Goal: Task Accomplishment & Management: Manage account settings

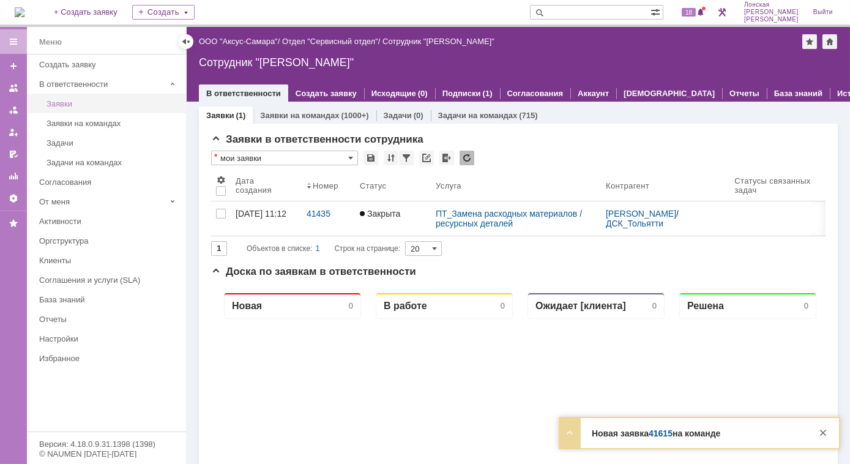
click at [63, 105] on div "Заявки" at bounding box center [113, 103] width 132 height 9
click at [293, 111] on link "Заявки на командах" at bounding box center [299, 115] width 79 height 9
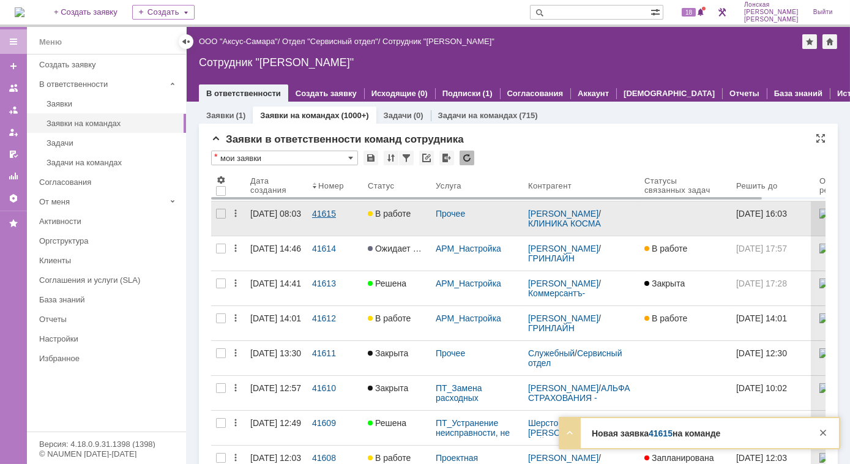
click at [324, 213] on div "41615" at bounding box center [335, 214] width 46 height 10
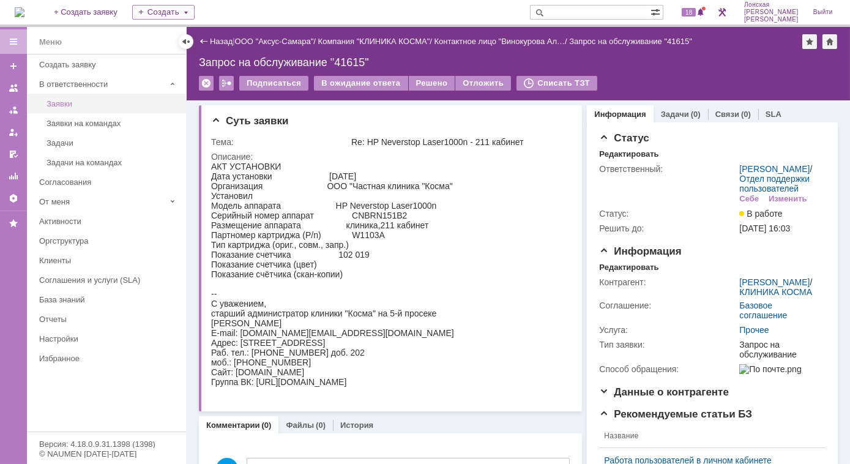
click at [59, 107] on div "Заявки" at bounding box center [113, 103] width 132 height 9
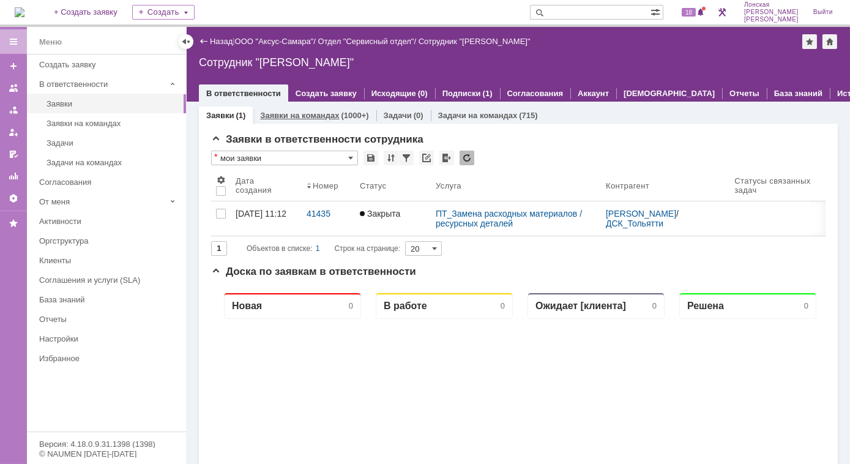
click at [313, 115] on link "Заявки на командах" at bounding box center [299, 115] width 79 height 9
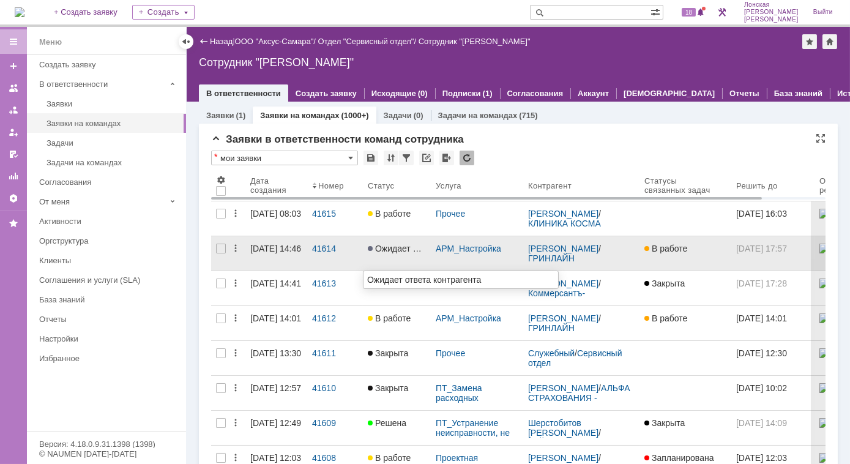
click at [388, 252] on span "Ожидает ответа контрагента" at bounding box center [428, 249] width 121 height 10
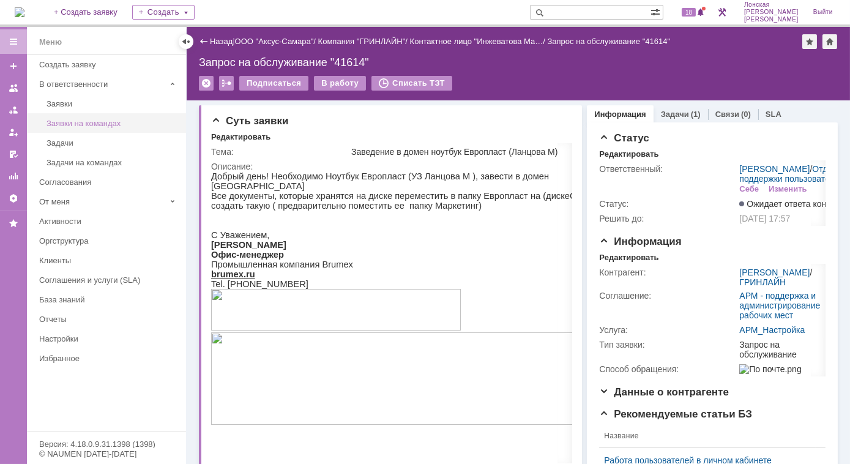
click at [80, 119] on div "Заявки на командах" at bounding box center [113, 123] width 132 height 9
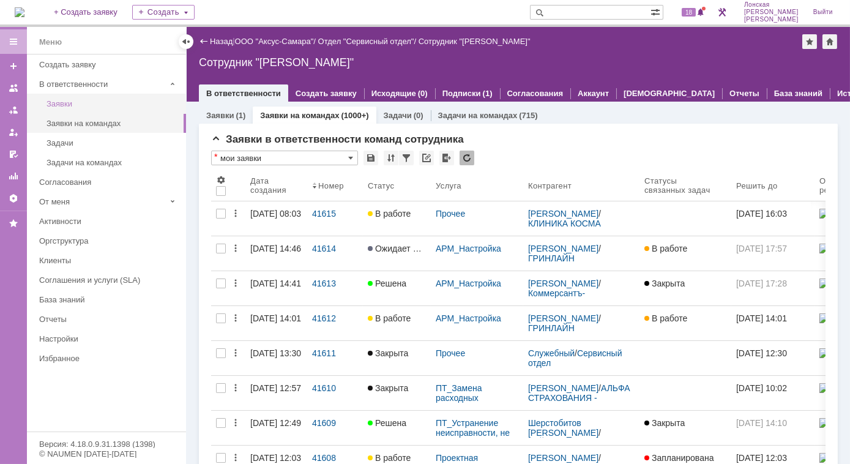
click at [64, 102] on div "Заявки" at bounding box center [113, 103] width 132 height 9
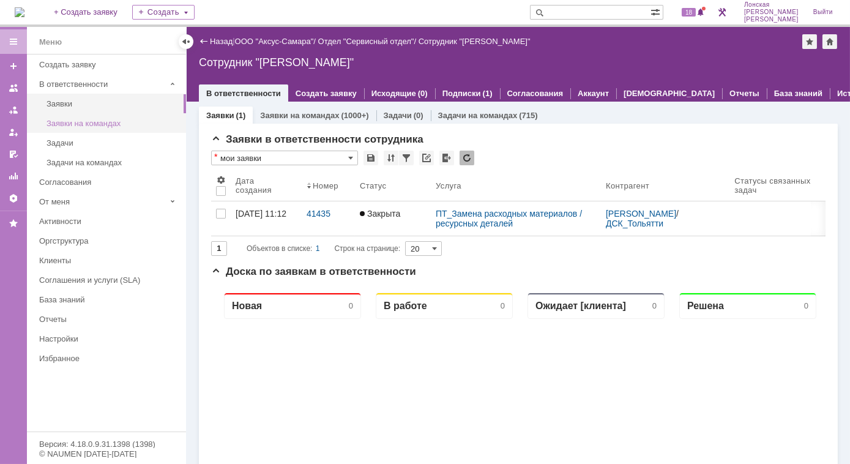
click at [64, 130] on link "Заявки на командах" at bounding box center [113, 123] width 142 height 19
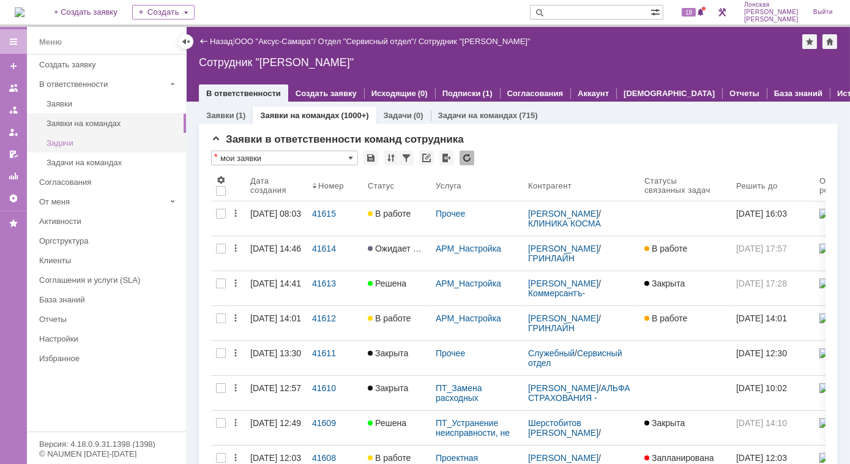
click at [62, 144] on div "Задачи" at bounding box center [113, 142] width 132 height 9
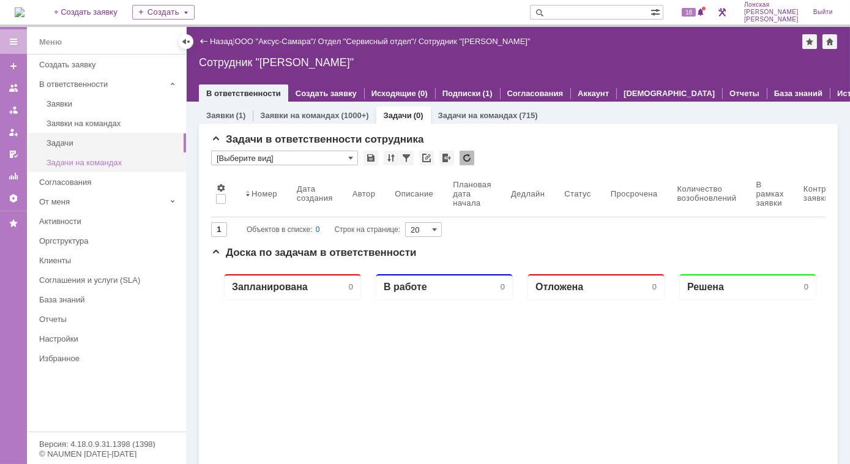
click at [75, 164] on div "Задачи на командах" at bounding box center [113, 162] width 132 height 9
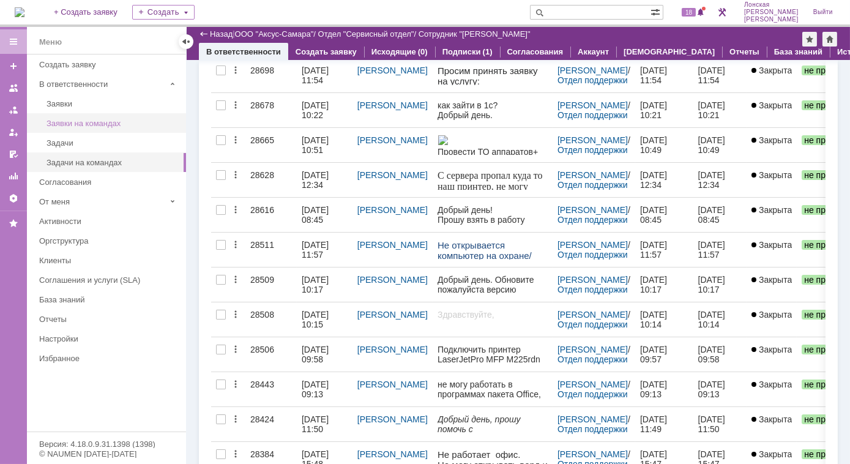
click at [84, 123] on div "Заявки на командах" at bounding box center [113, 123] width 132 height 9
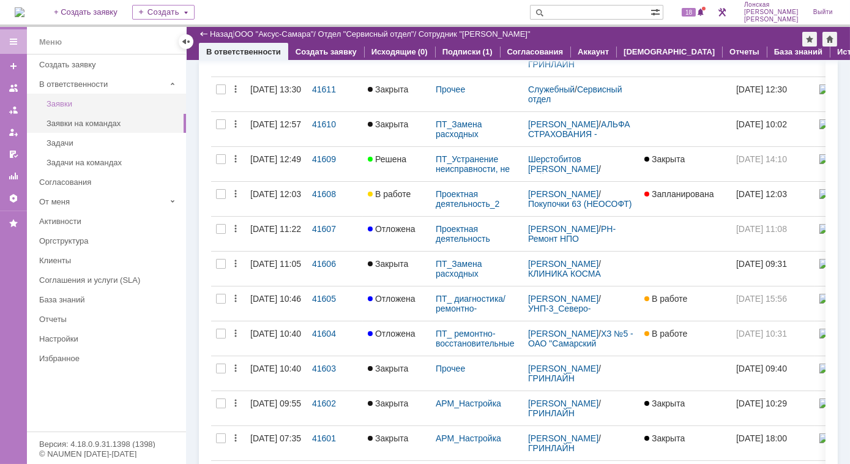
click at [98, 109] on link "Заявки" at bounding box center [113, 103] width 142 height 19
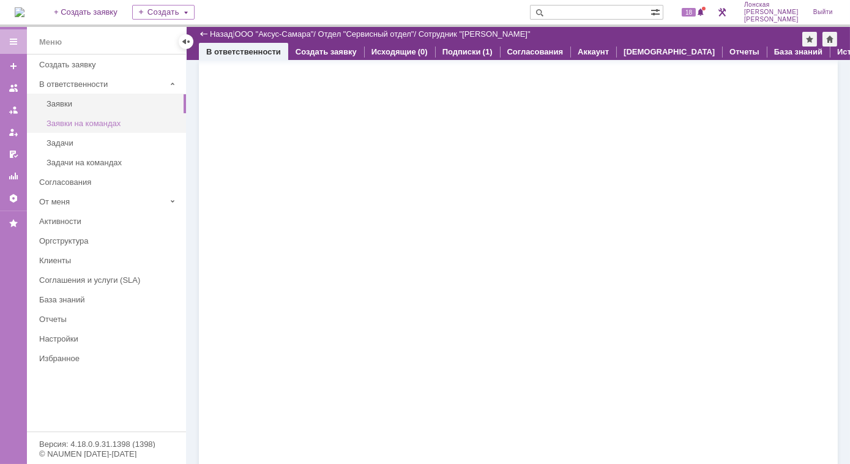
click at [121, 127] on link "Заявки на командах" at bounding box center [113, 123] width 142 height 19
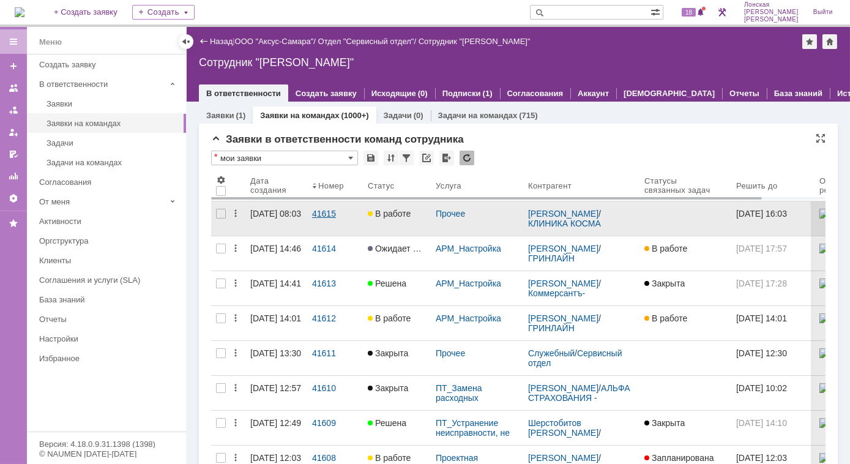
click at [309, 214] on link "41615" at bounding box center [335, 218] width 56 height 34
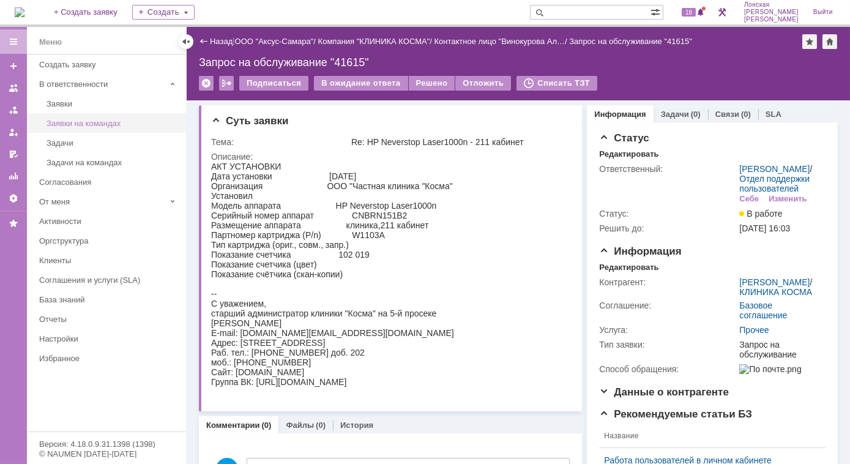
click at [103, 122] on div "Заявки на командах" at bounding box center [113, 123] width 132 height 9
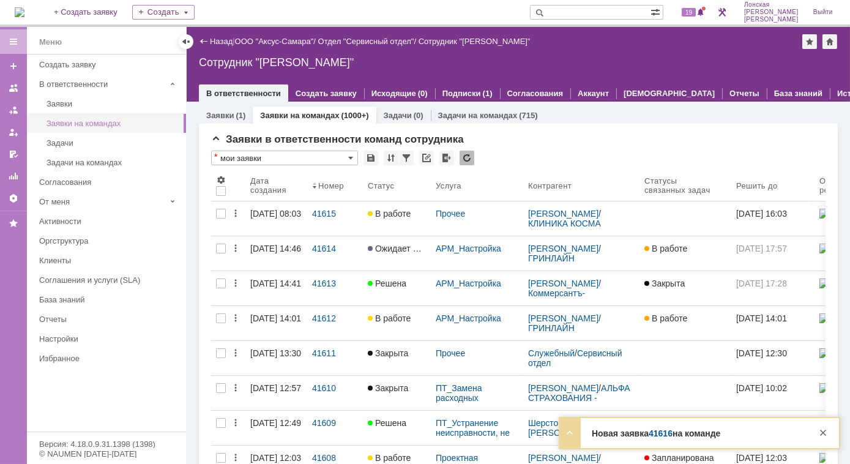
click at [89, 122] on div "Заявки на командах" at bounding box center [113, 123] width 132 height 9
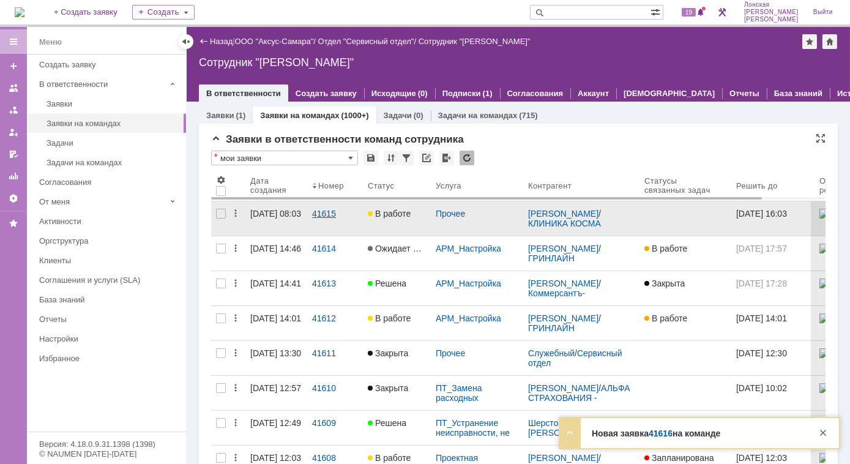
click at [322, 209] on div "41615" at bounding box center [335, 214] width 46 height 10
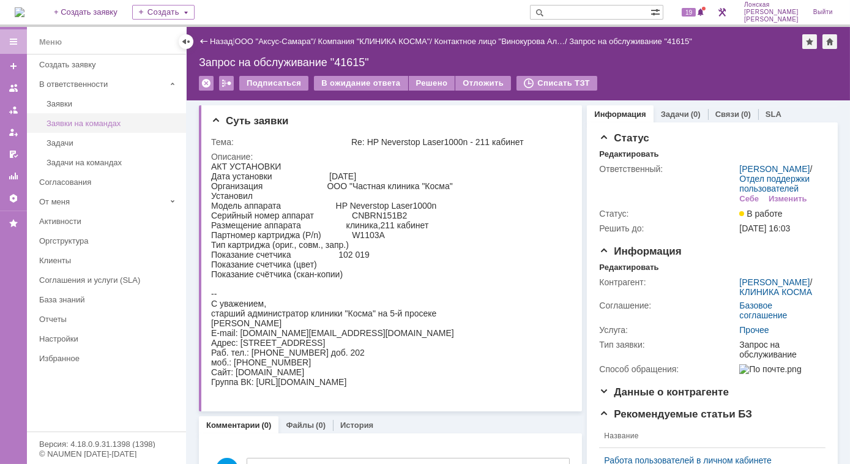
click at [83, 120] on div "Заявки на командах" at bounding box center [113, 123] width 132 height 9
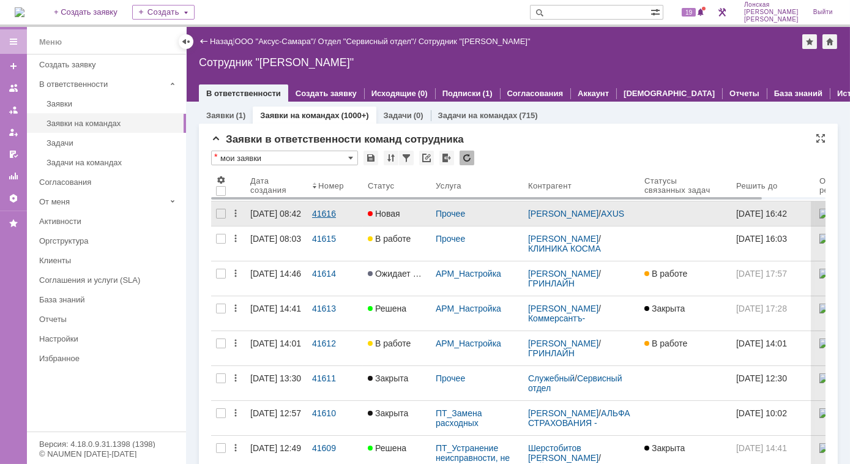
click at [331, 214] on div "41616" at bounding box center [335, 214] width 46 height 10
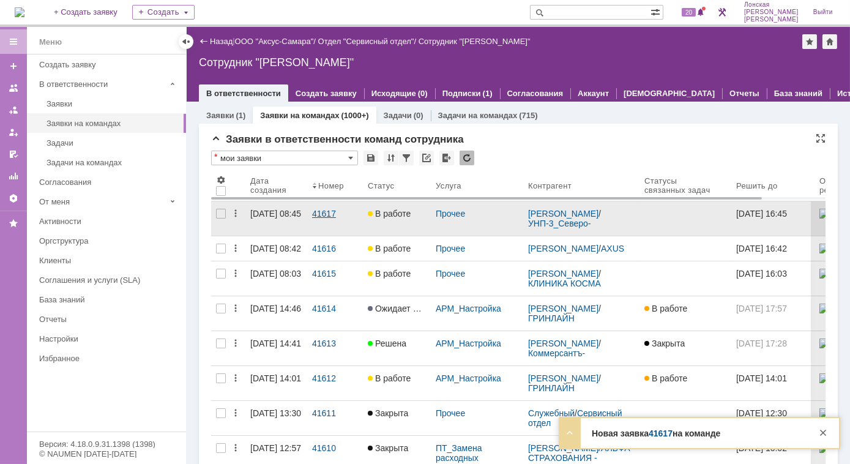
click at [323, 212] on div "41617" at bounding box center [335, 214] width 46 height 10
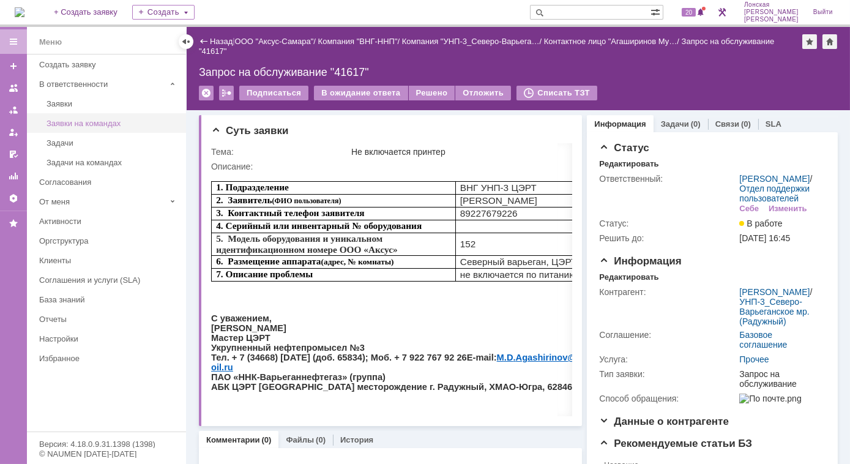
click at [69, 116] on link "Заявки на командах" at bounding box center [113, 123] width 142 height 19
